Goal: Information Seeking & Learning: Find specific fact

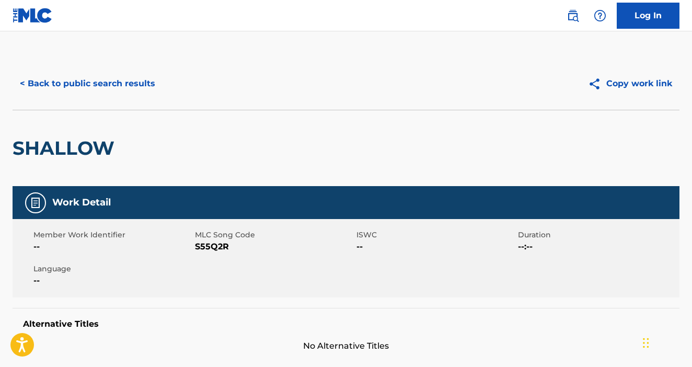
click at [143, 86] on button "< Back to public search results" at bounding box center [88, 84] width 150 height 26
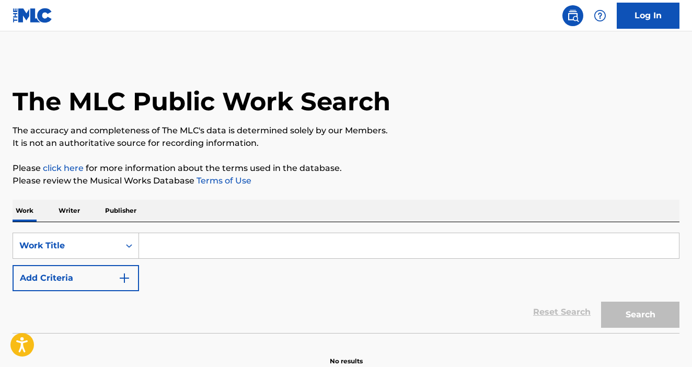
click at [263, 242] on input "Search Form" at bounding box center [409, 245] width 540 height 25
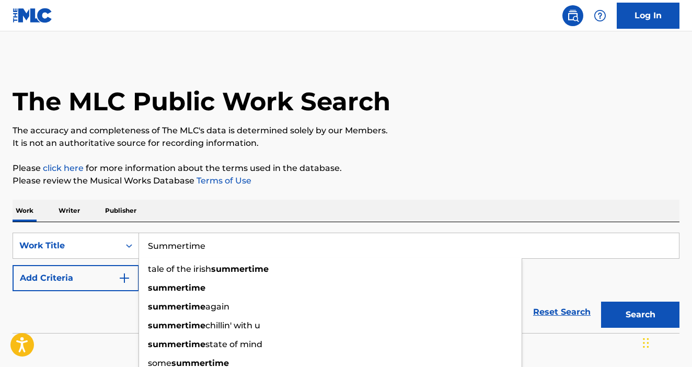
type input "Summertime"
click at [74, 276] on button "Add Criteria" at bounding box center [76, 278] width 126 height 26
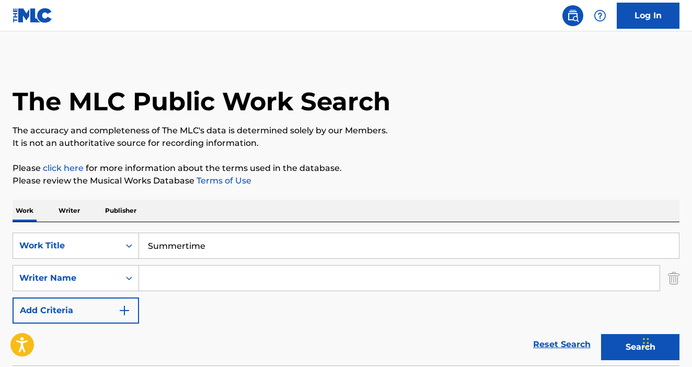
click at [157, 280] on input "Search Form" at bounding box center [399, 277] width 521 height 25
paste input "Watson"
type input "Watson"
click at [601, 334] on button "Search" at bounding box center [640, 347] width 78 height 26
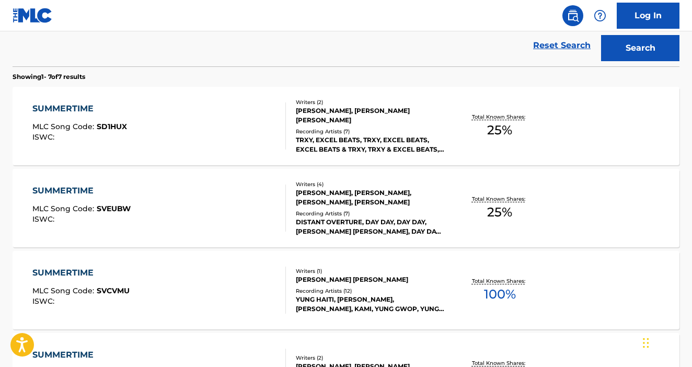
scroll to position [296, 0]
